Goal: Task Accomplishment & Management: Use online tool/utility

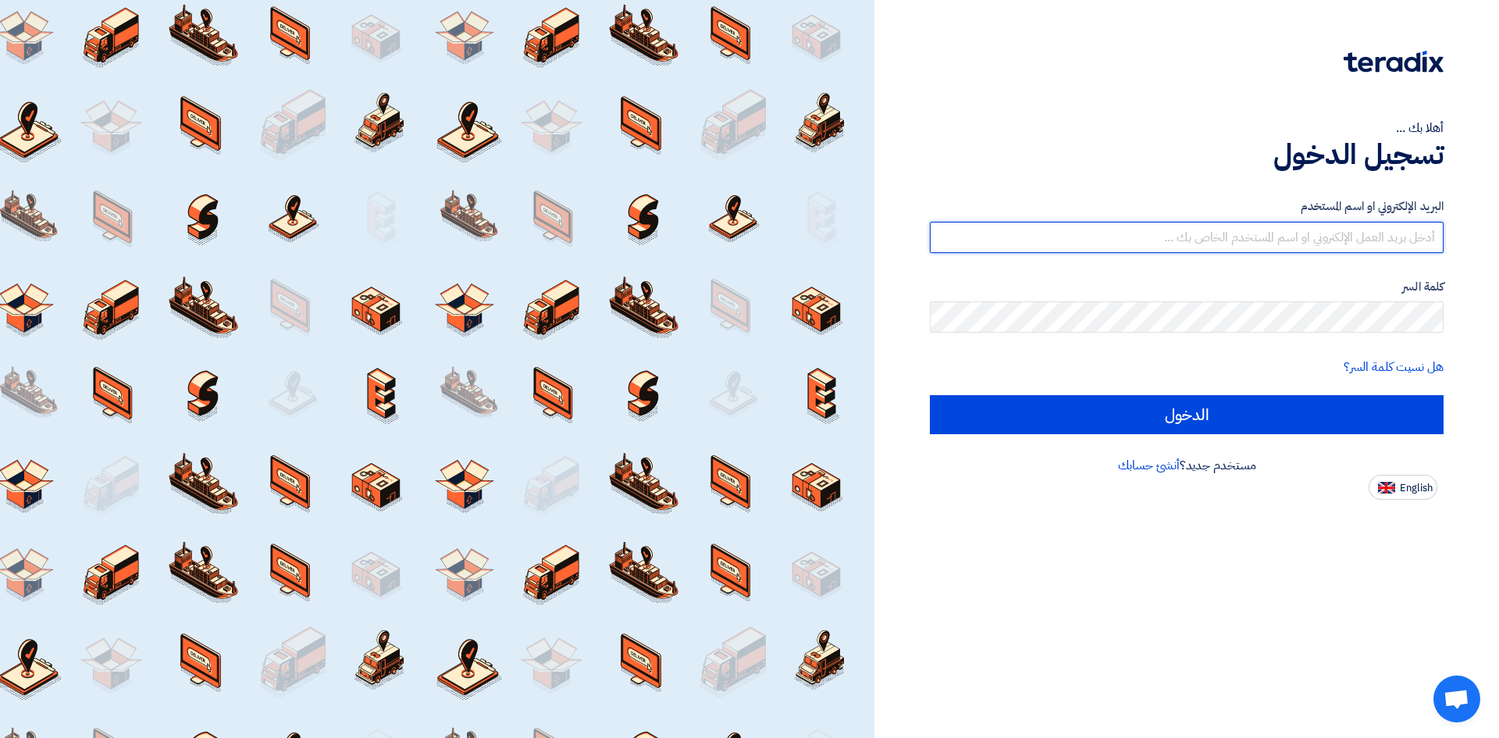
type input "[EMAIL_ADDRESS][DOMAIN_NAME]"
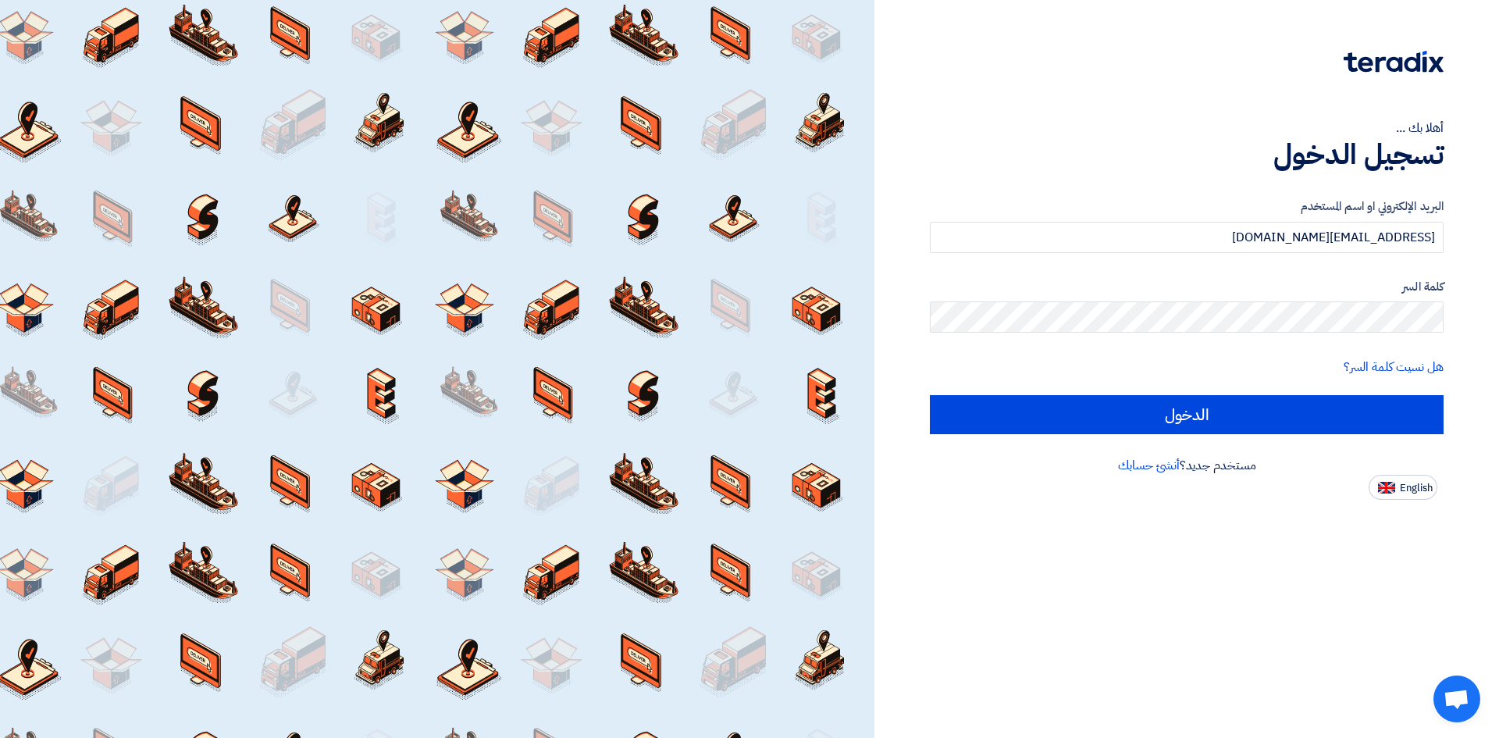
drag, startPoint x: 1445, startPoint y: 320, endPoint x: 1144, endPoint y: 336, distance: 301.8
click at [1144, 336] on form "البريد الإلكتروني او اسم [PERSON_NAME] [PERSON_NAME][EMAIL_ADDRESS][DOMAIN_NAME…" at bounding box center [1187, 316] width 514 height 237
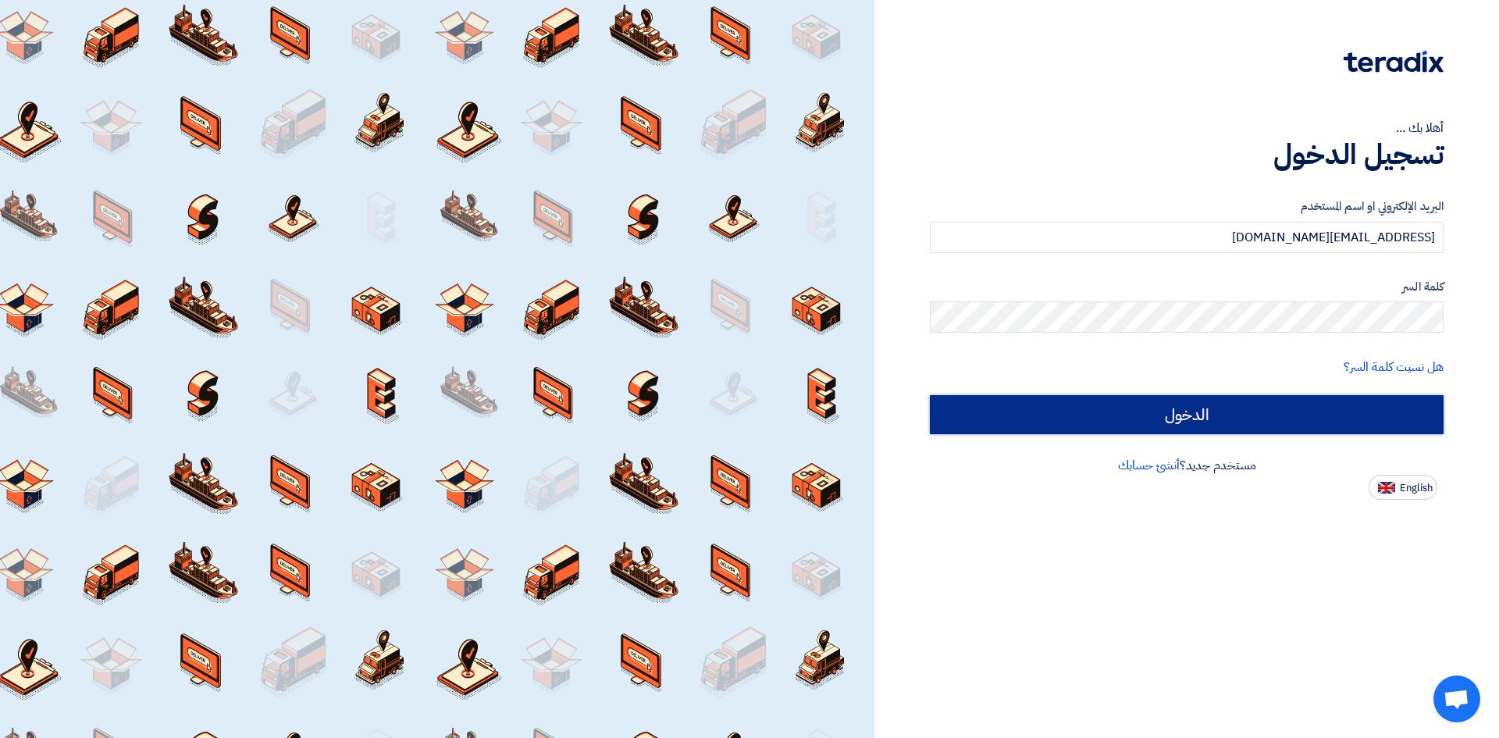
click at [1150, 427] on input "الدخول" at bounding box center [1187, 414] width 514 height 39
type input "Sign in"
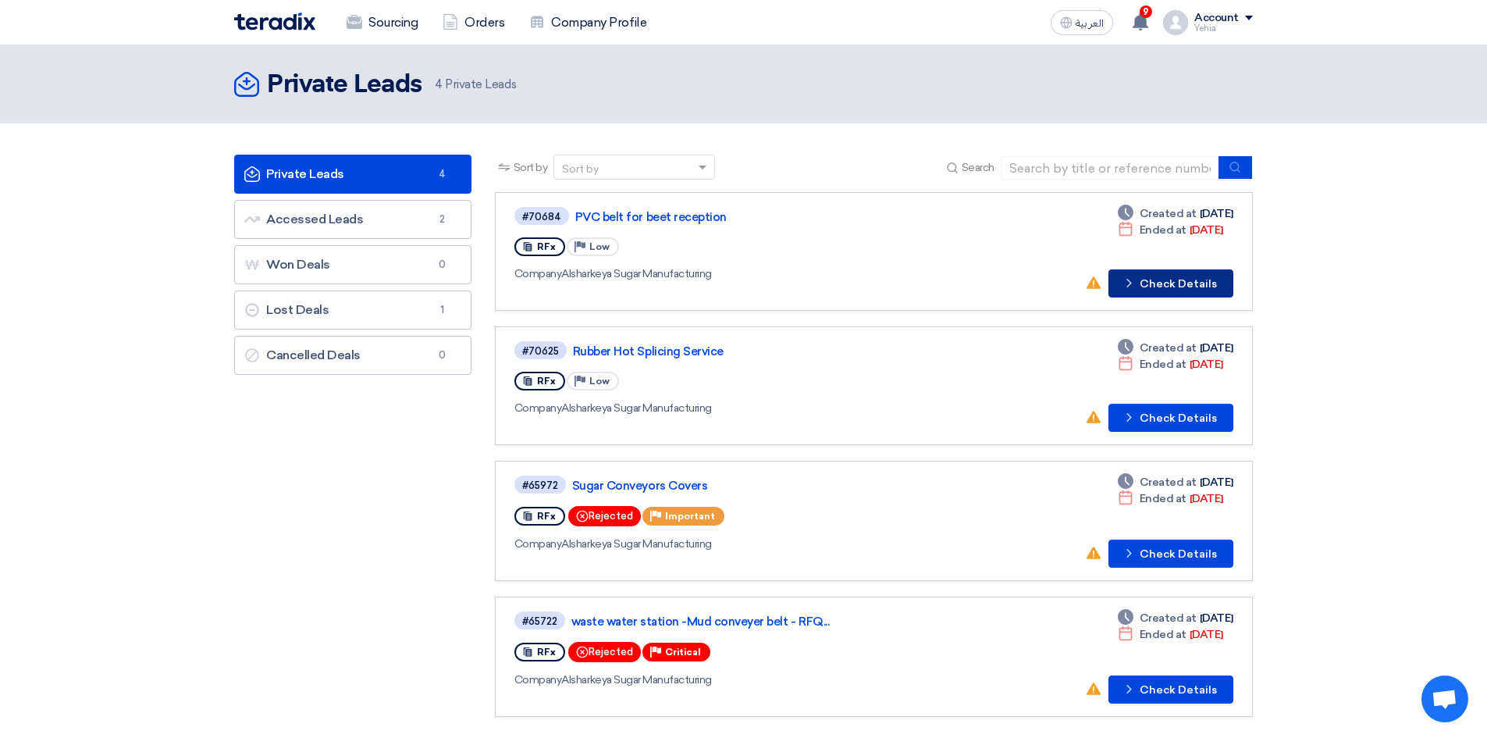
click at [1144, 276] on button "Check details Check Details" at bounding box center [1171, 283] width 125 height 28
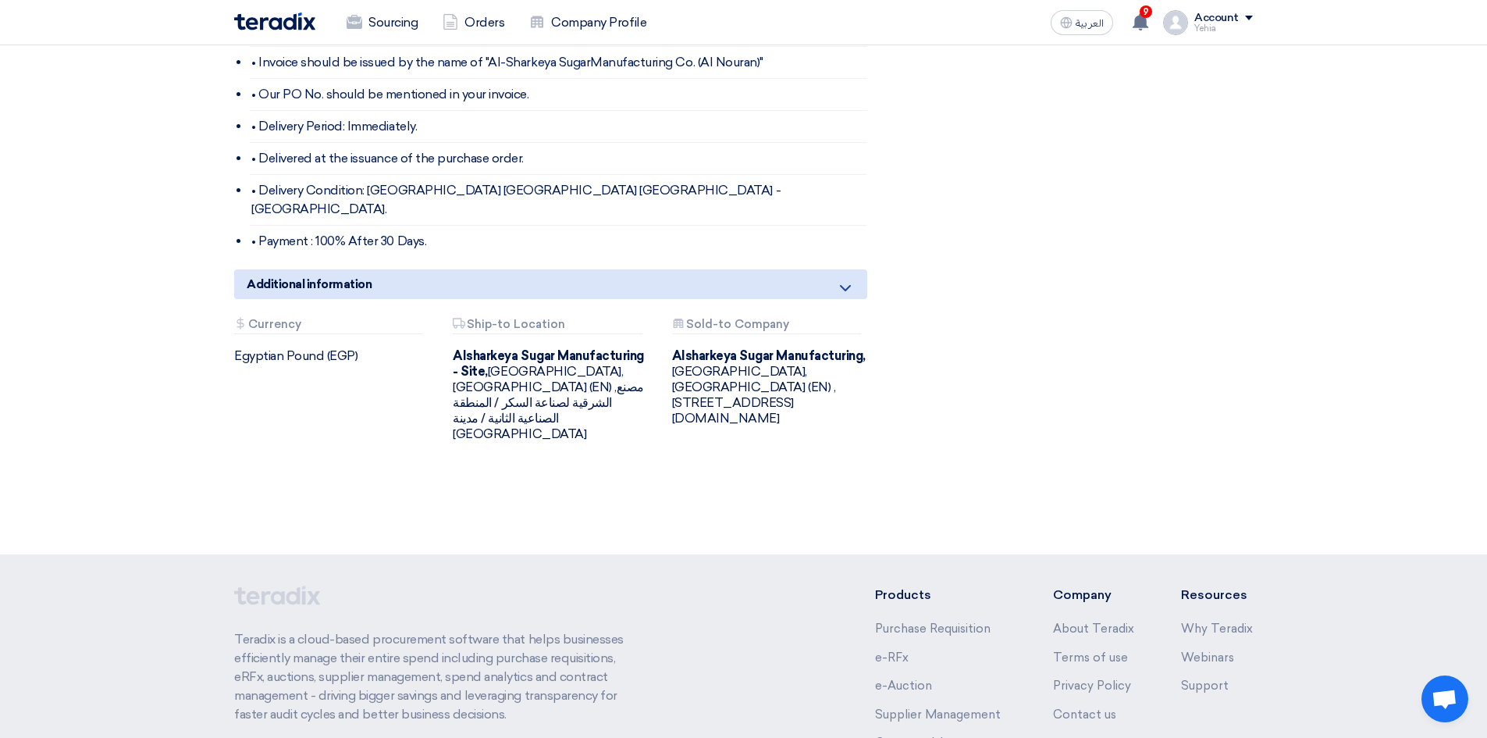
scroll to position [781, 0]
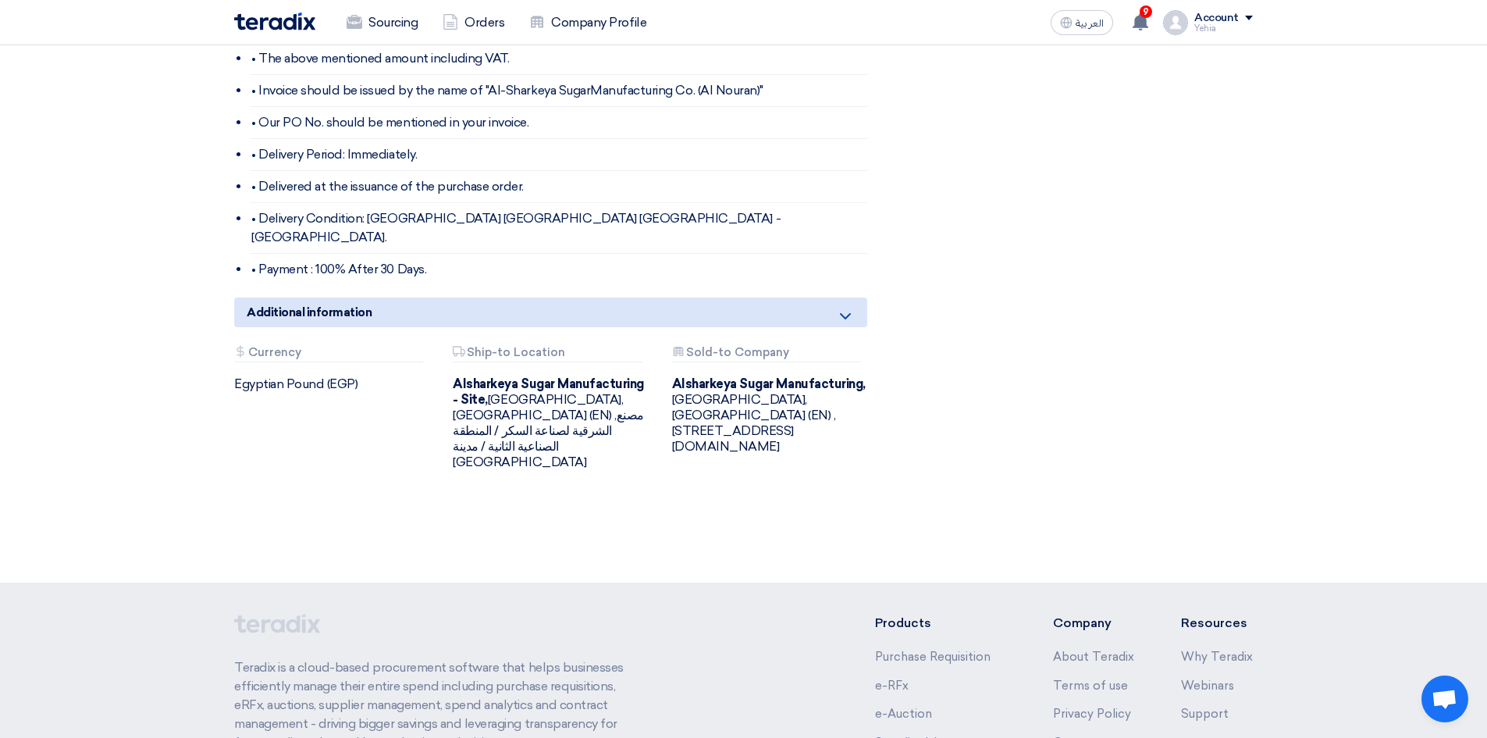
click at [844, 307] on icon at bounding box center [845, 316] width 19 height 19
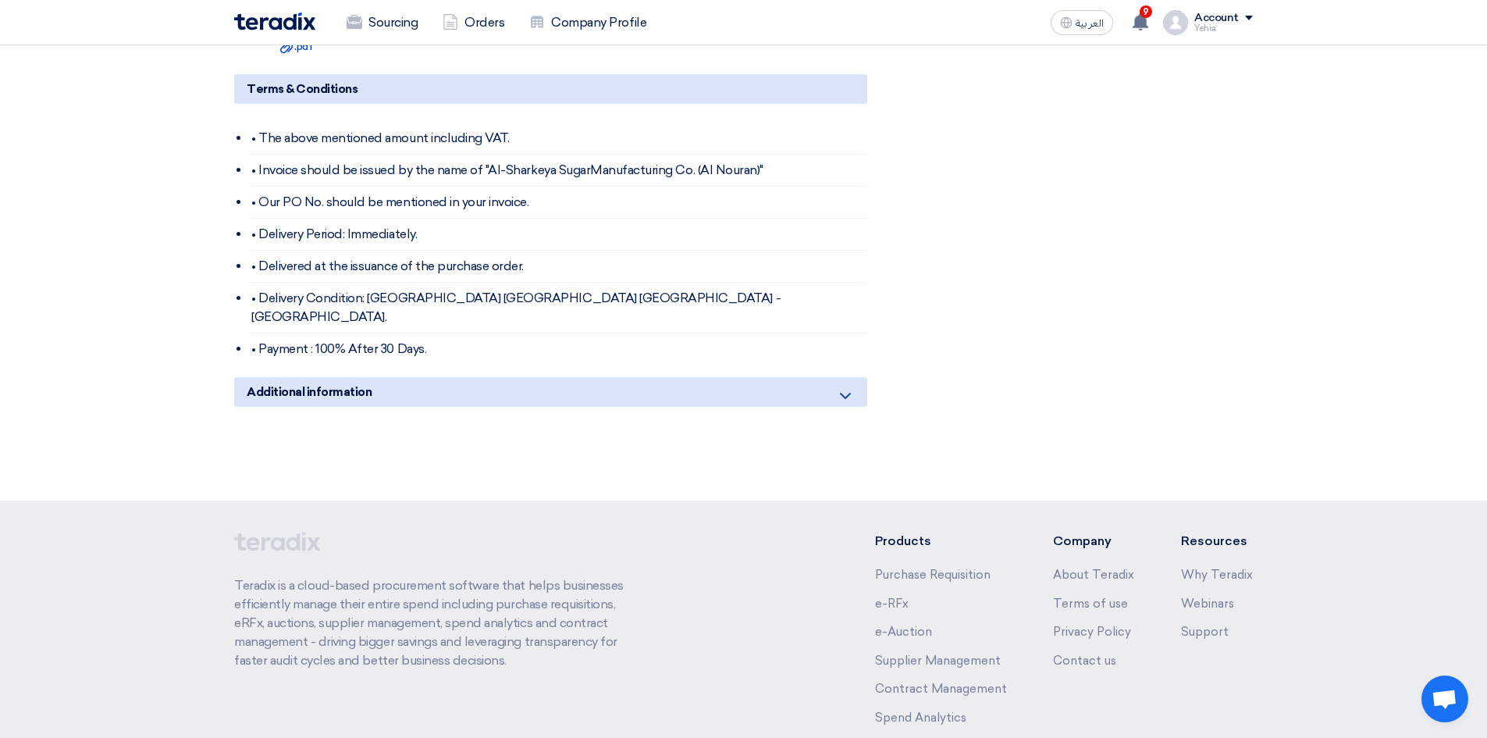
scroll to position [625, 0]
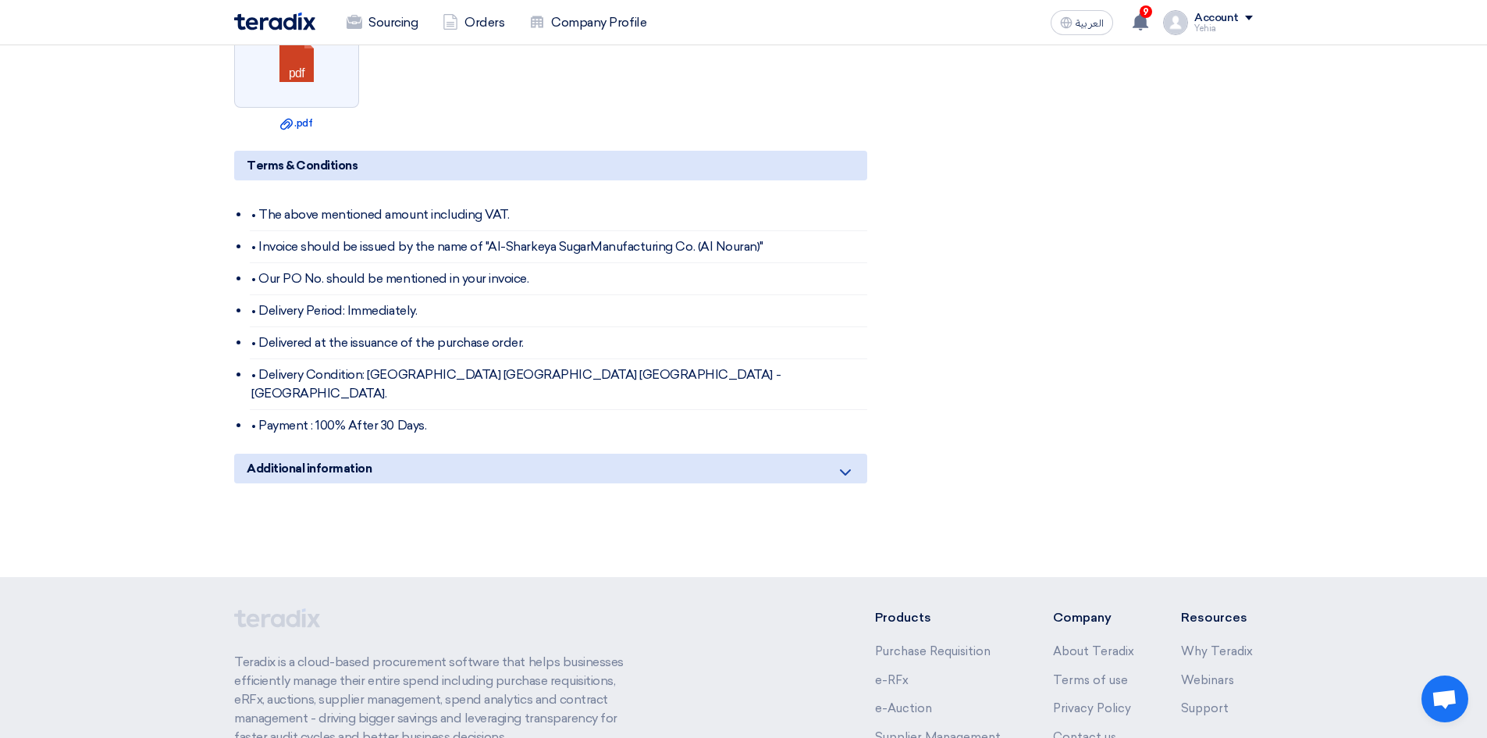
click at [843, 463] on icon at bounding box center [845, 472] width 19 height 19
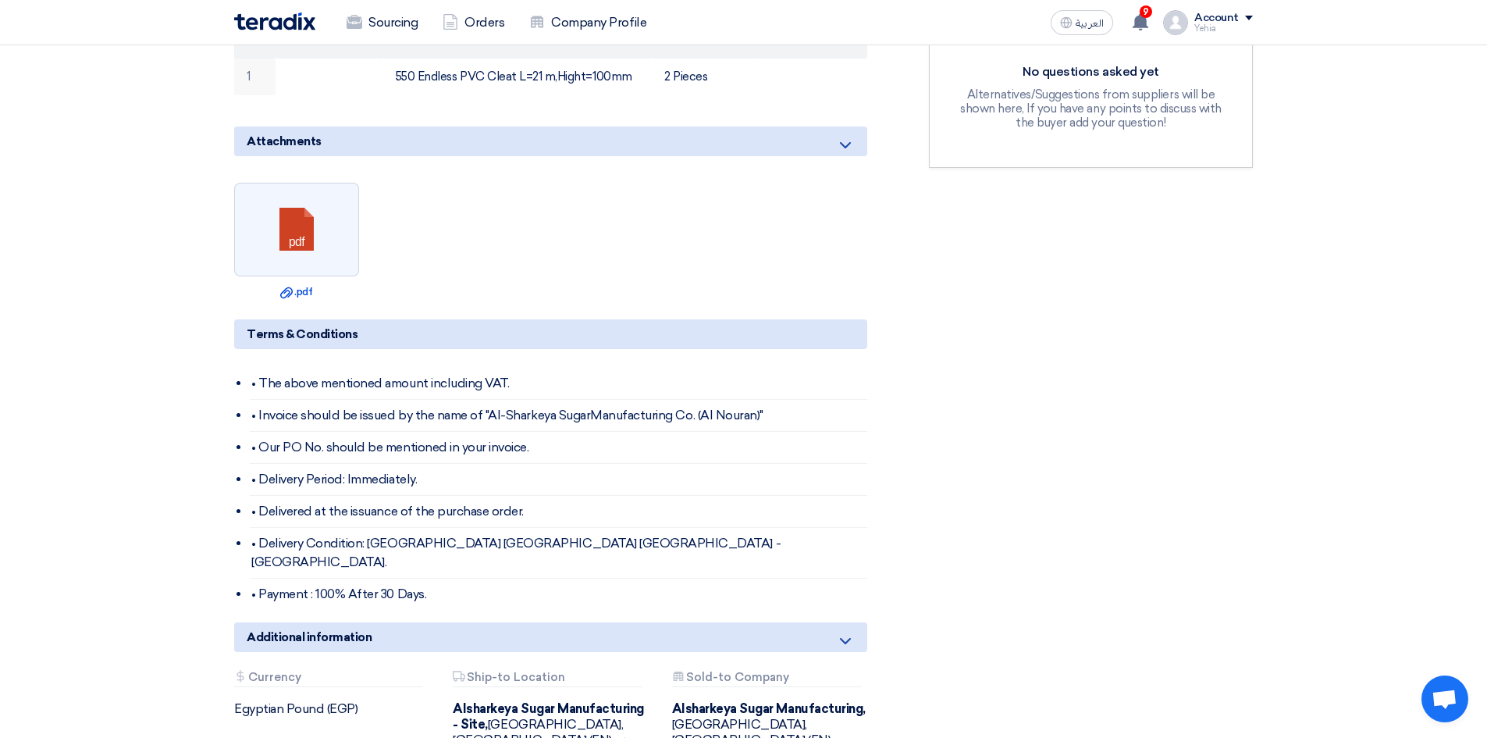
scroll to position [312, 0]
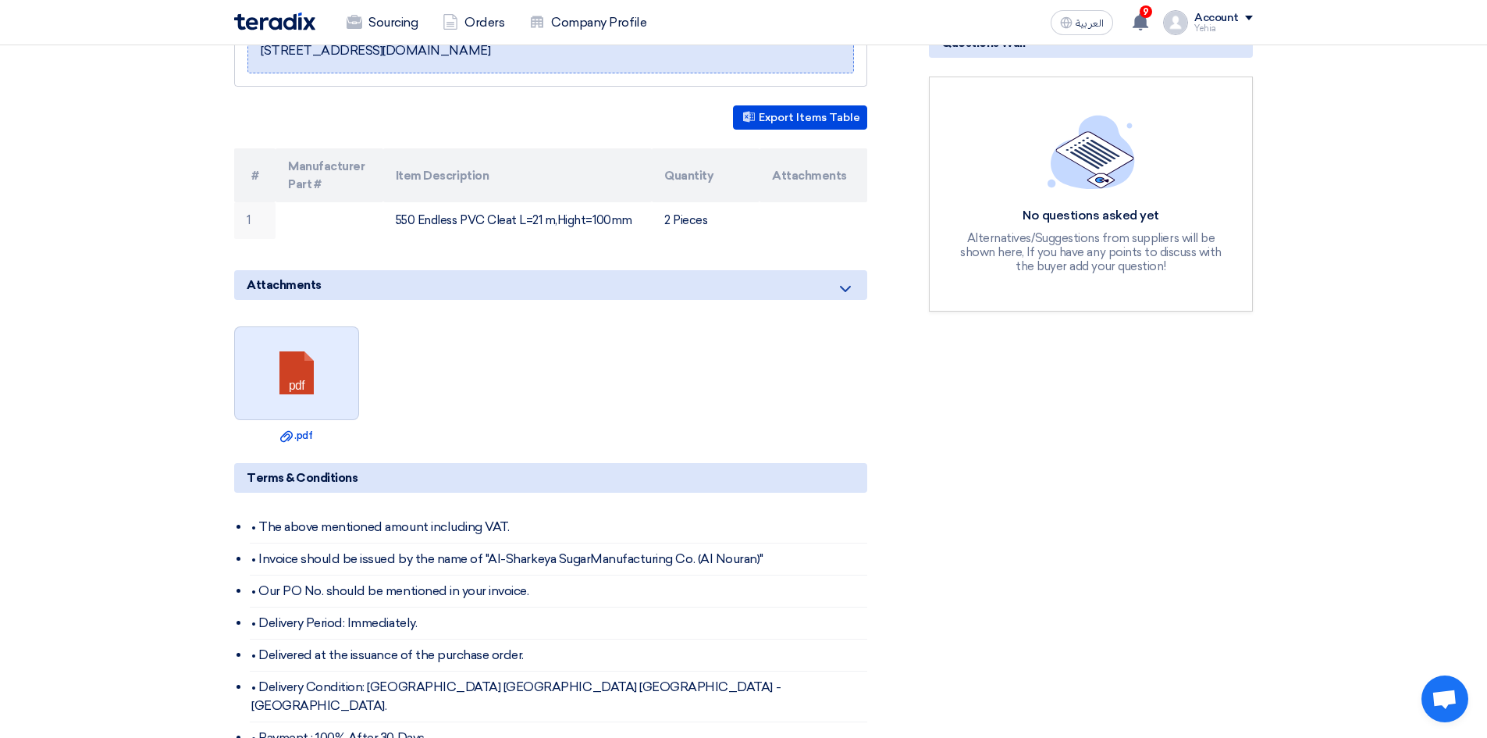
click at [312, 360] on link at bounding box center [297, 374] width 125 height 94
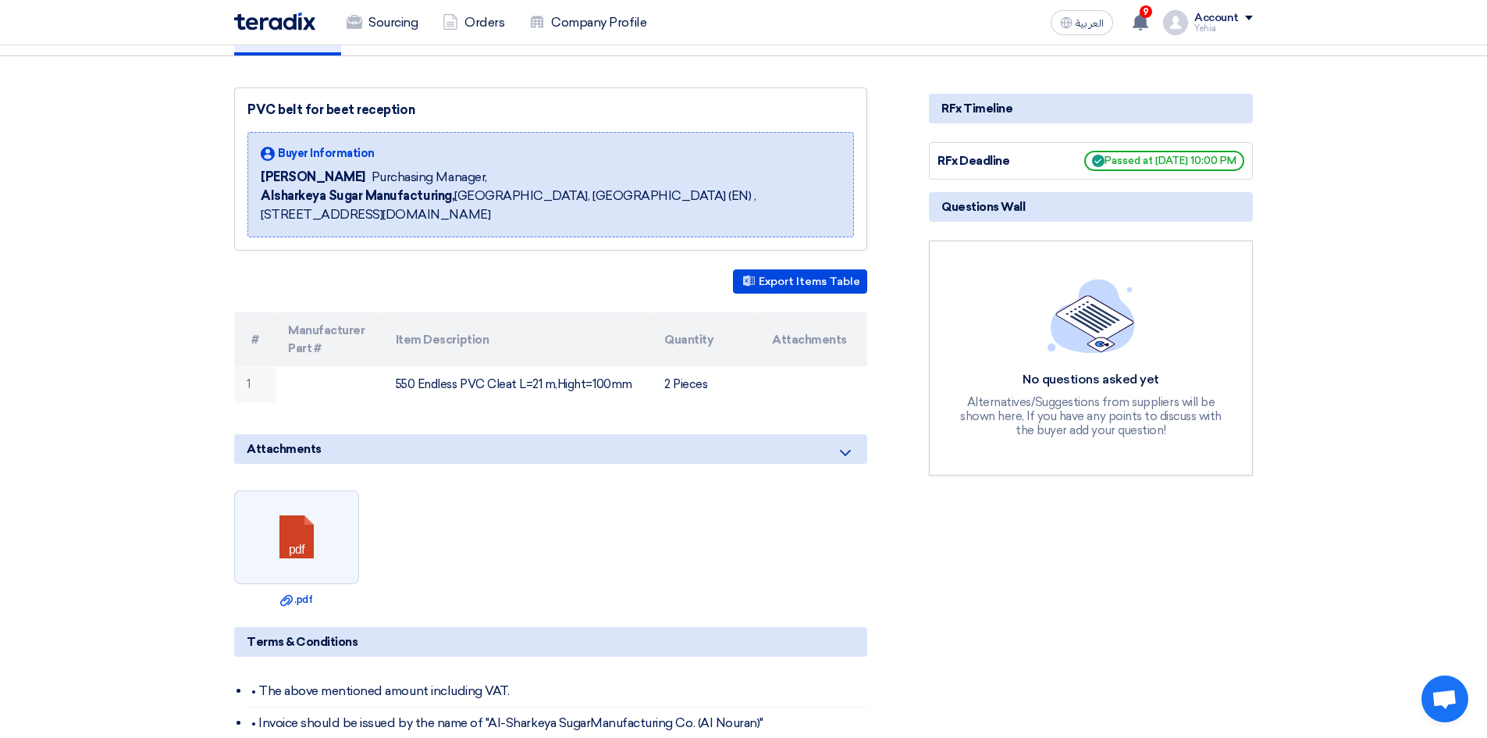
scroll to position [234, 0]
